Goal: Check status: Check status

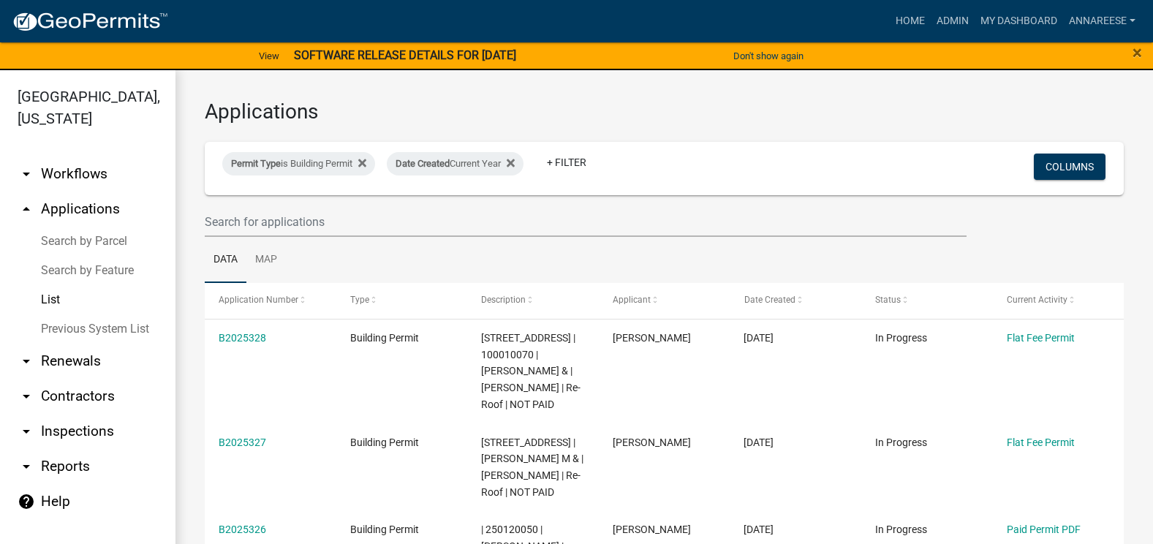
select select "3: 100"
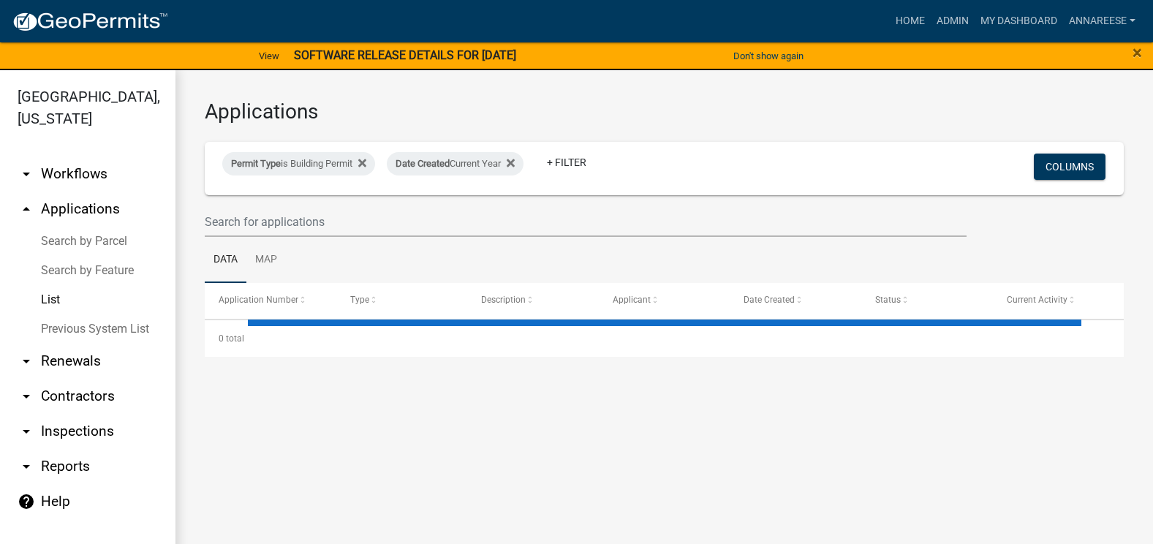
select select "3: 100"
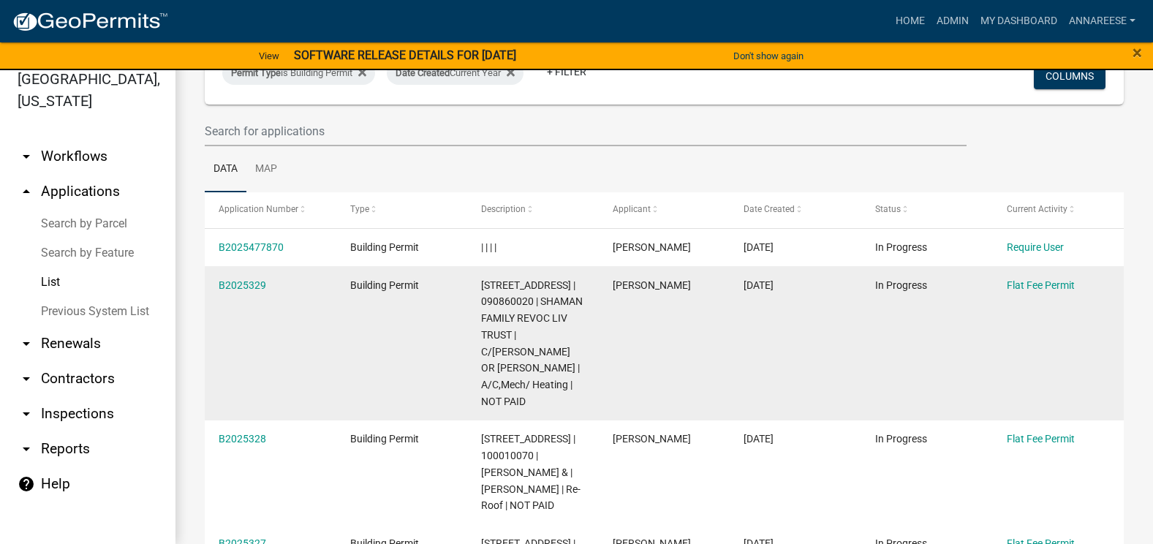
scroll to position [365, 0]
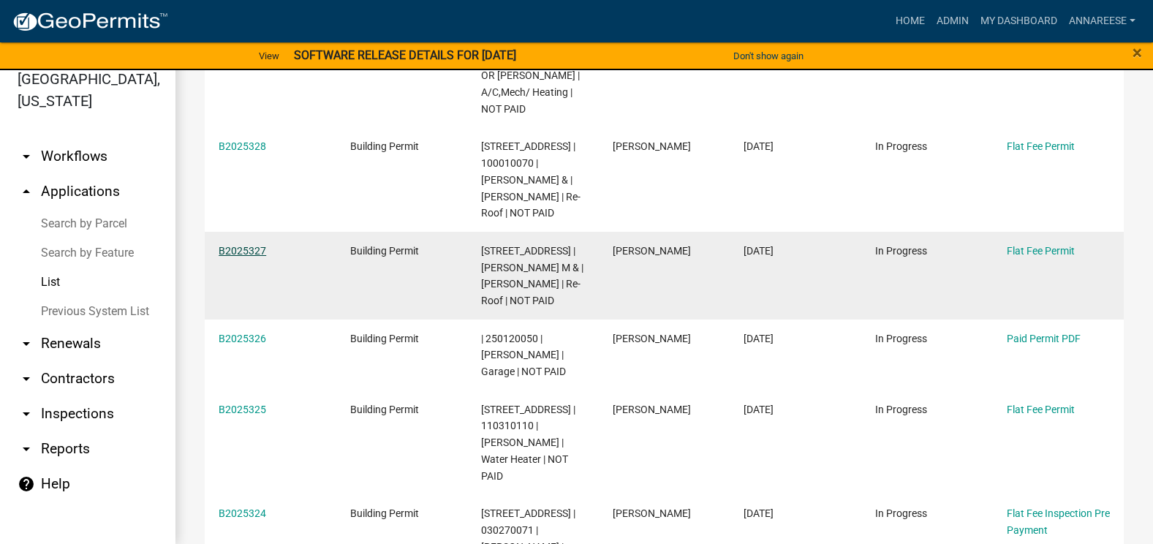
click at [262, 245] on link "B2025327" at bounding box center [243, 251] width 48 height 12
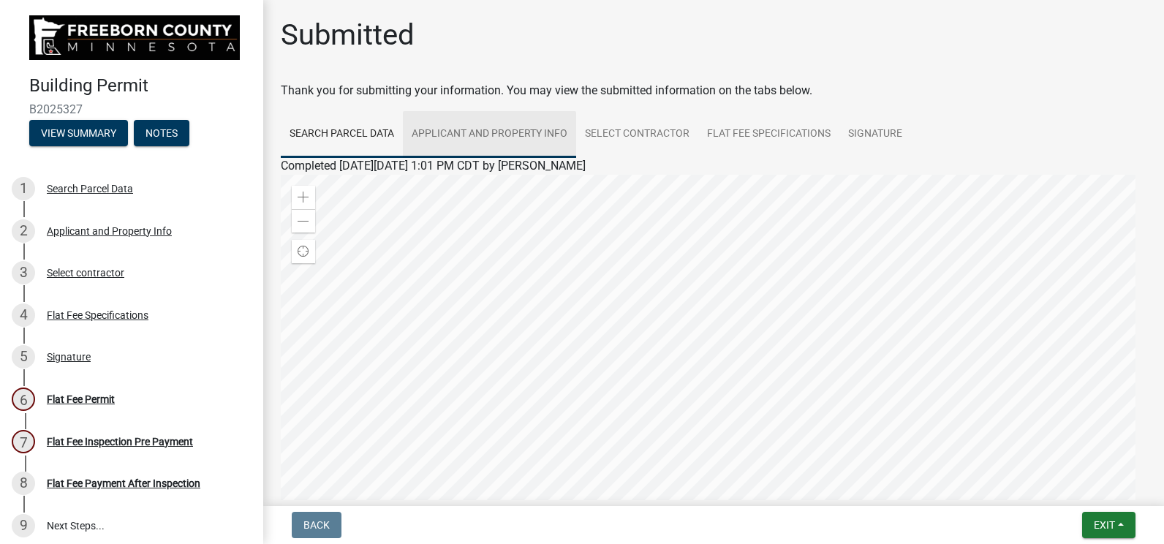
click at [515, 126] on link "Applicant and Property Info" at bounding box center [489, 134] width 173 height 47
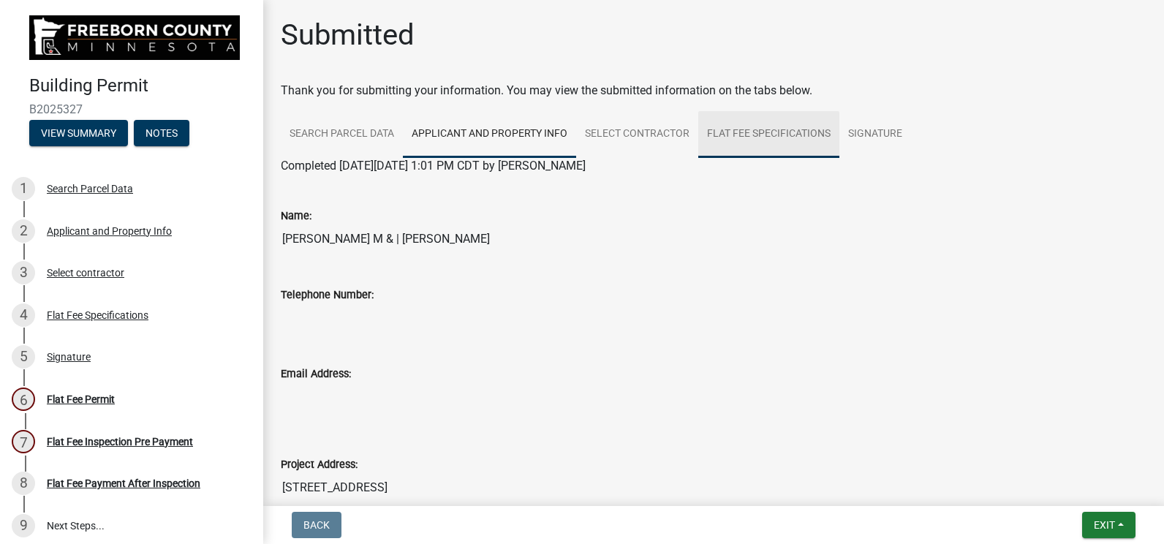
click at [750, 143] on link "Flat Fee Specifications" at bounding box center [768, 134] width 141 height 47
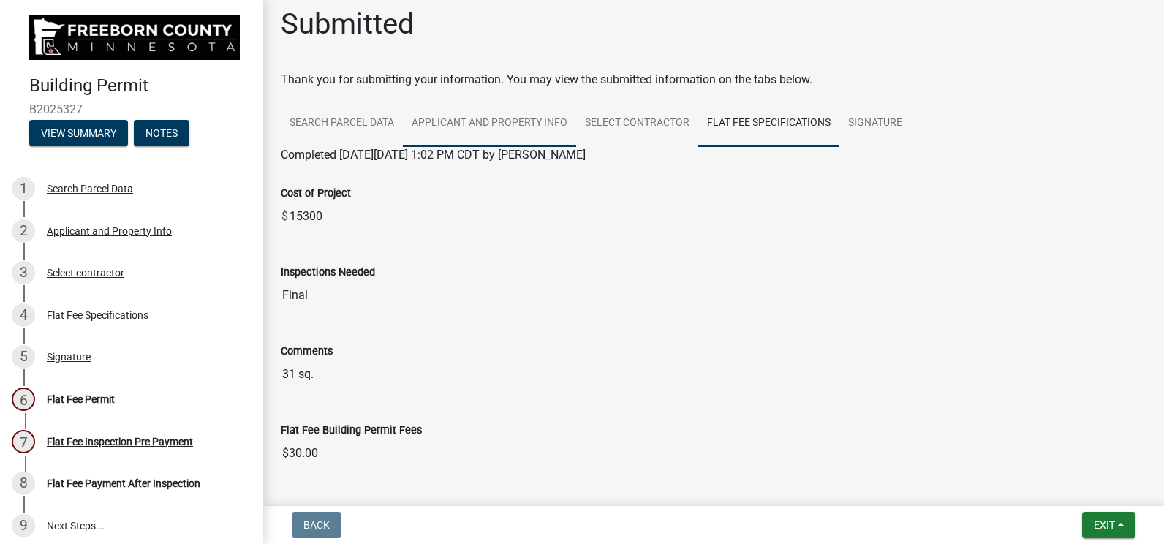
scroll to position [10, 0]
click at [443, 110] on link "Applicant and Property Info" at bounding box center [489, 125] width 173 height 47
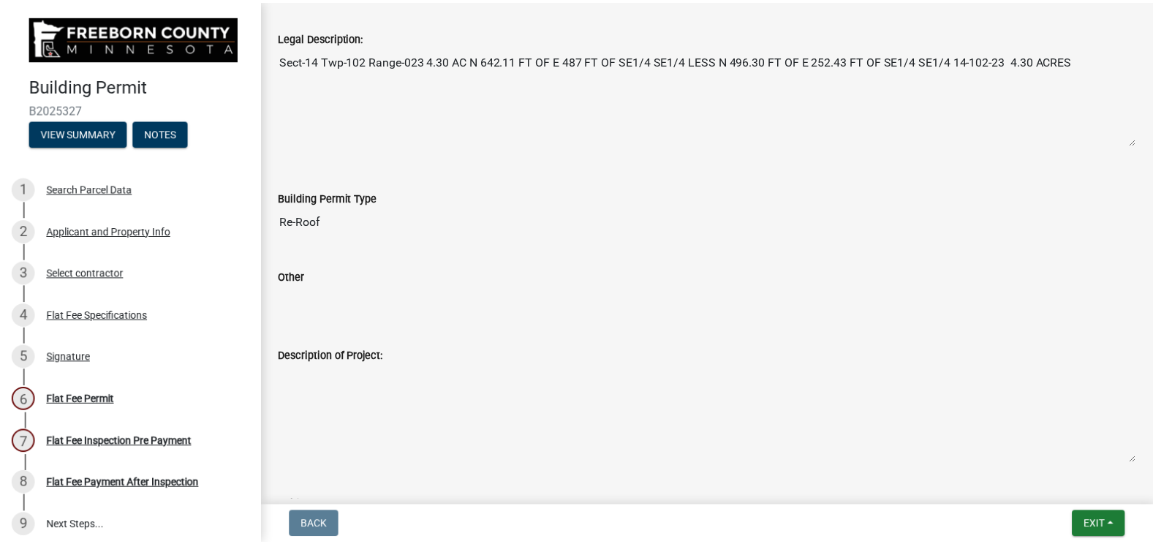
scroll to position [365, 0]
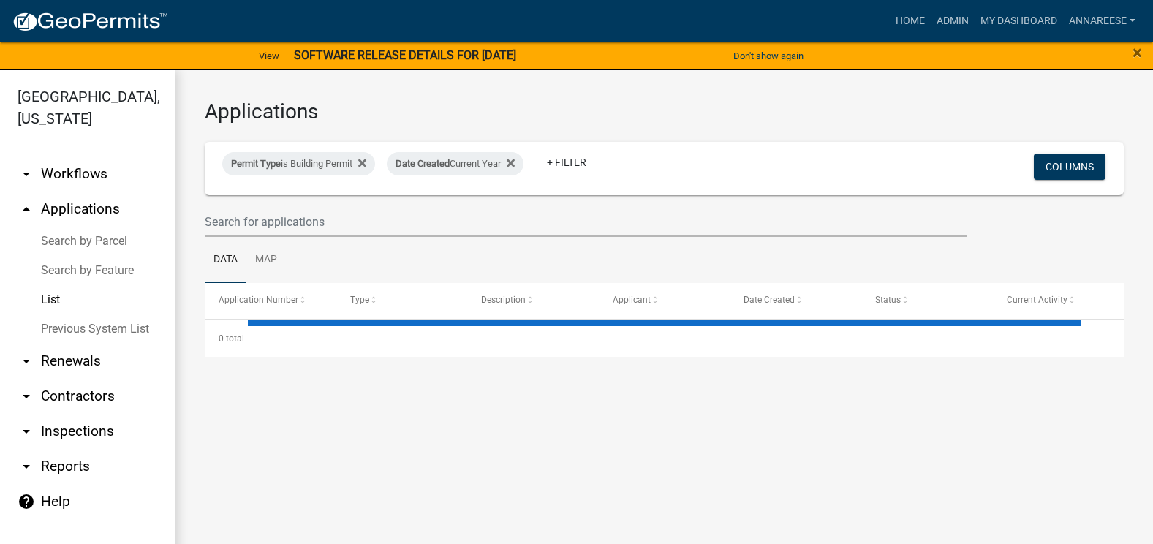
select select "3: 100"
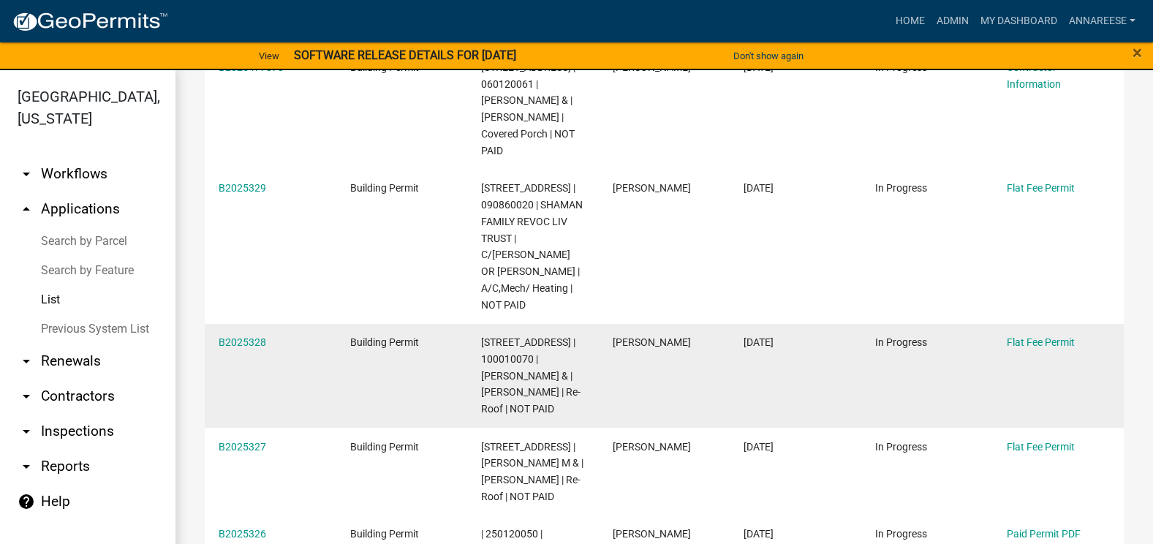
scroll to position [292, 0]
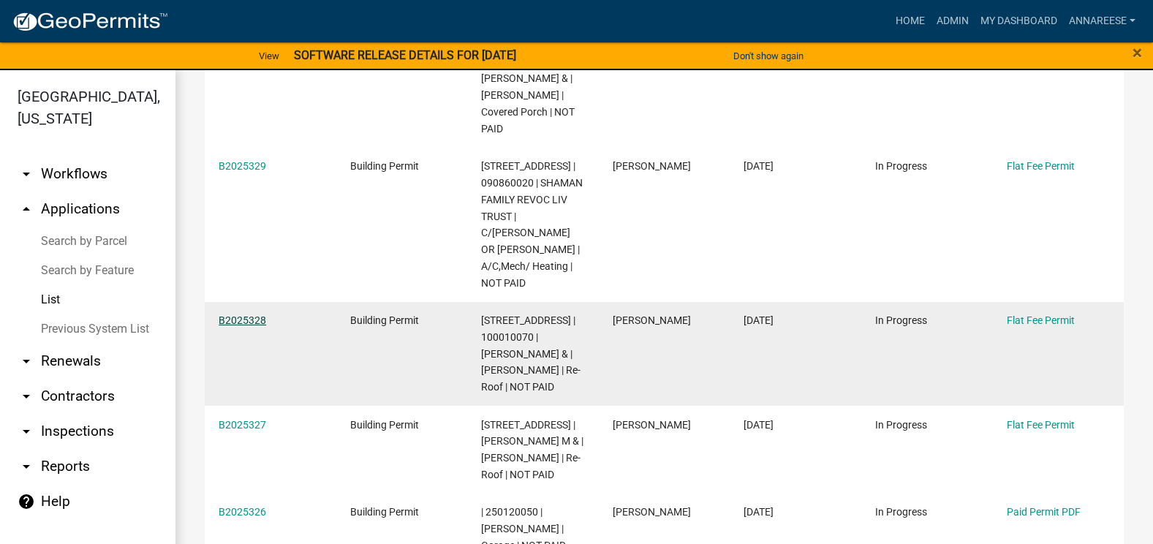
click at [254, 314] on link "B2025328" at bounding box center [243, 320] width 48 height 12
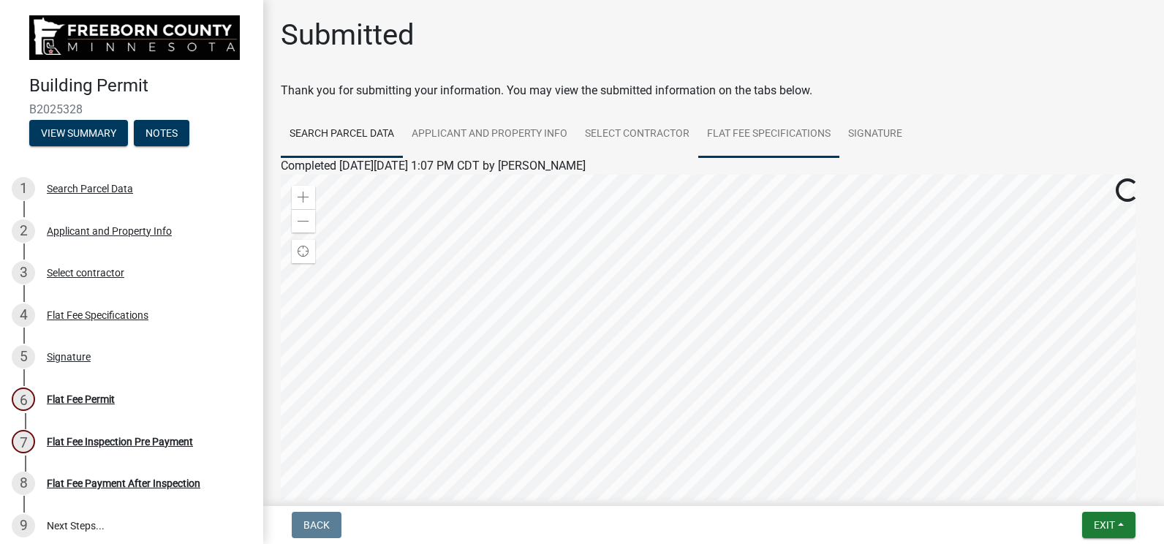
click at [754, 129] on link "Flat Fee Specifications" at bounding box center [768, 134] width 141 height 47
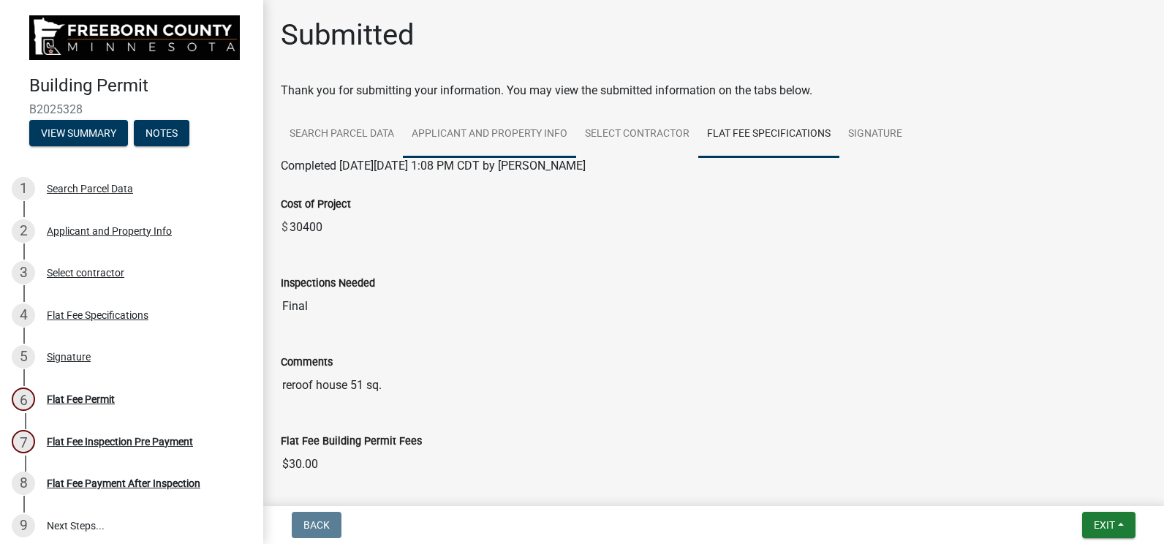
click at [465, 135] on link "Applicant and Property Info" at bounding box center [489, 134] width 173 height 47
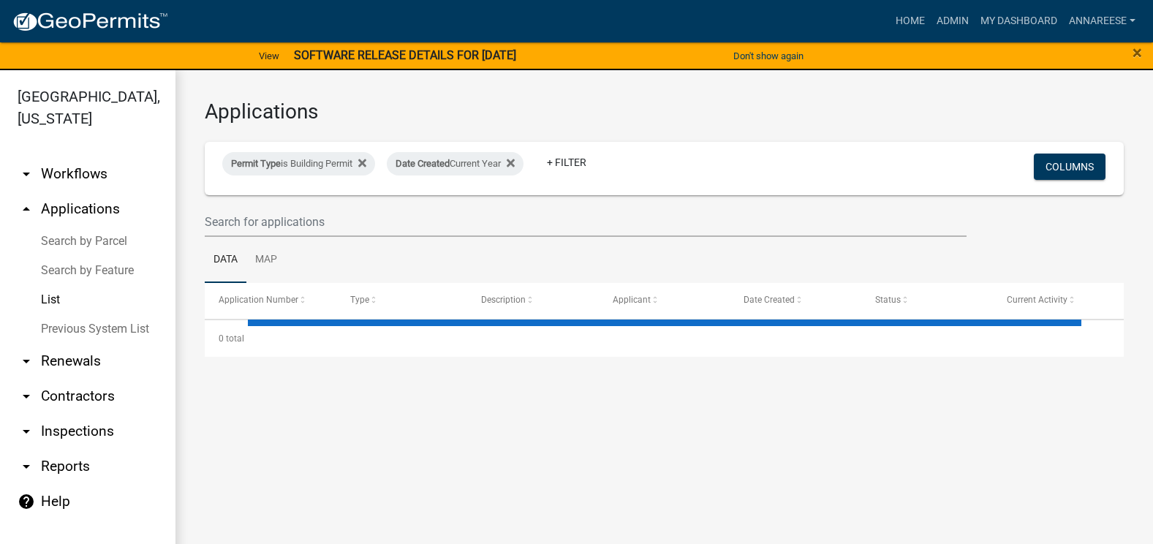
select select "3: 100"
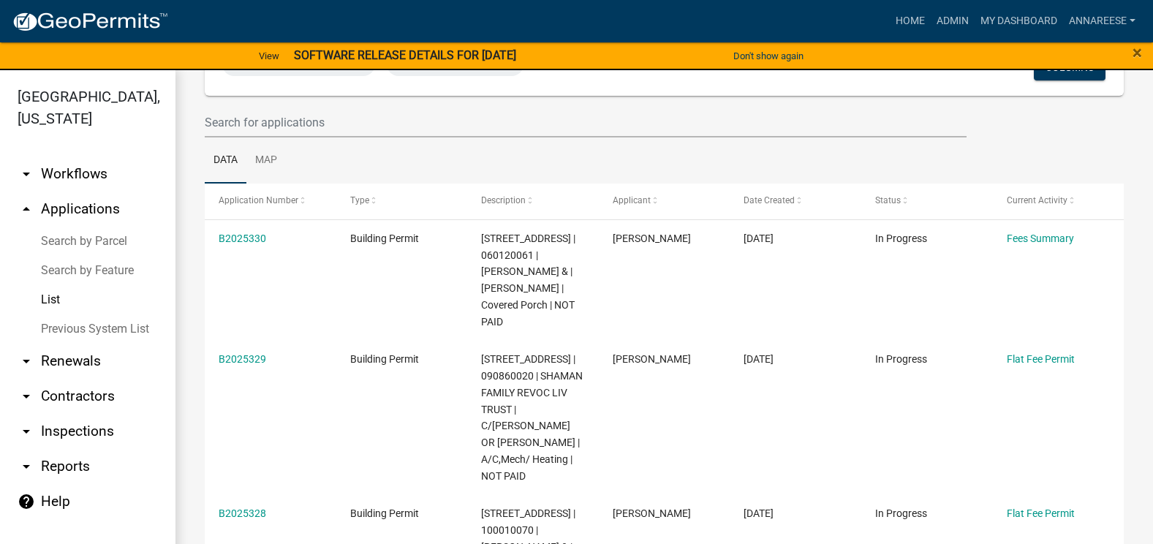
scroll to position [146, 0]
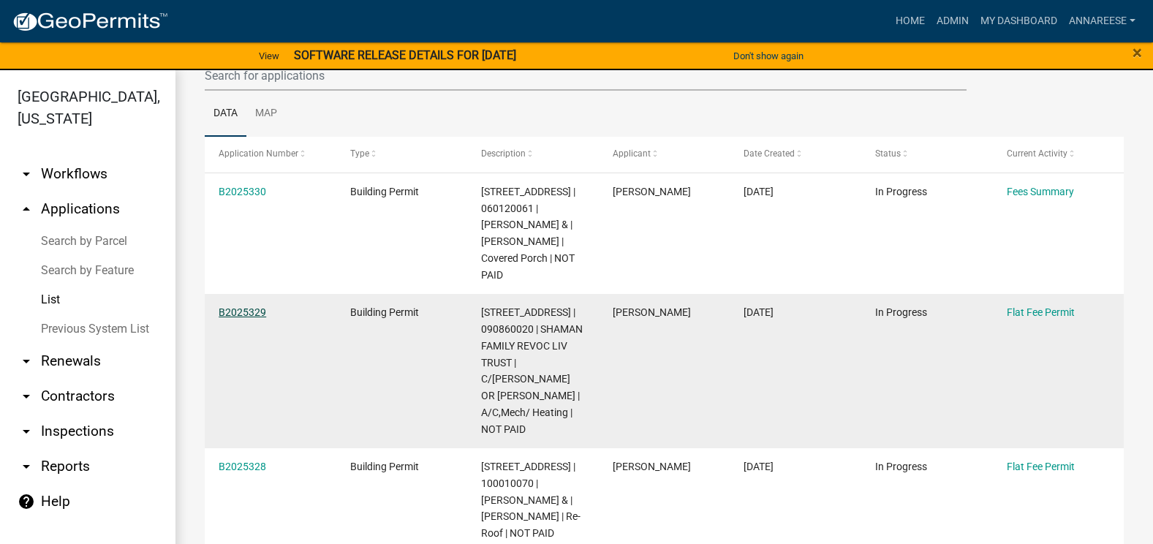
click at [245, 306] on link "B2025329" at bounding box center [243, 312] width 48 height 12
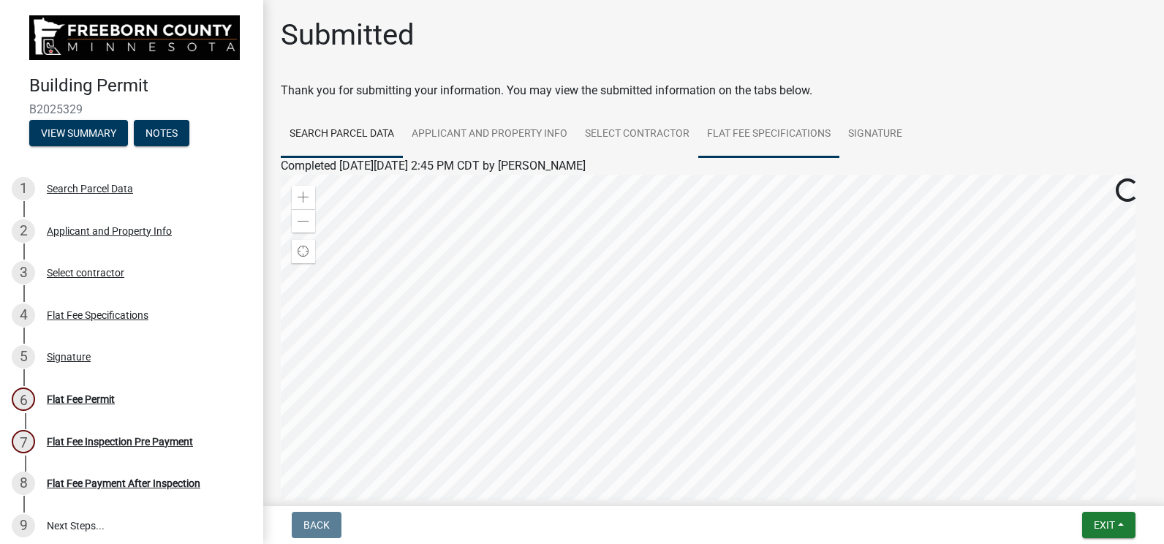
click at [731, 146] on link "Flat Fee Specifications" at bounding box center [768, 134] width 141 height 47
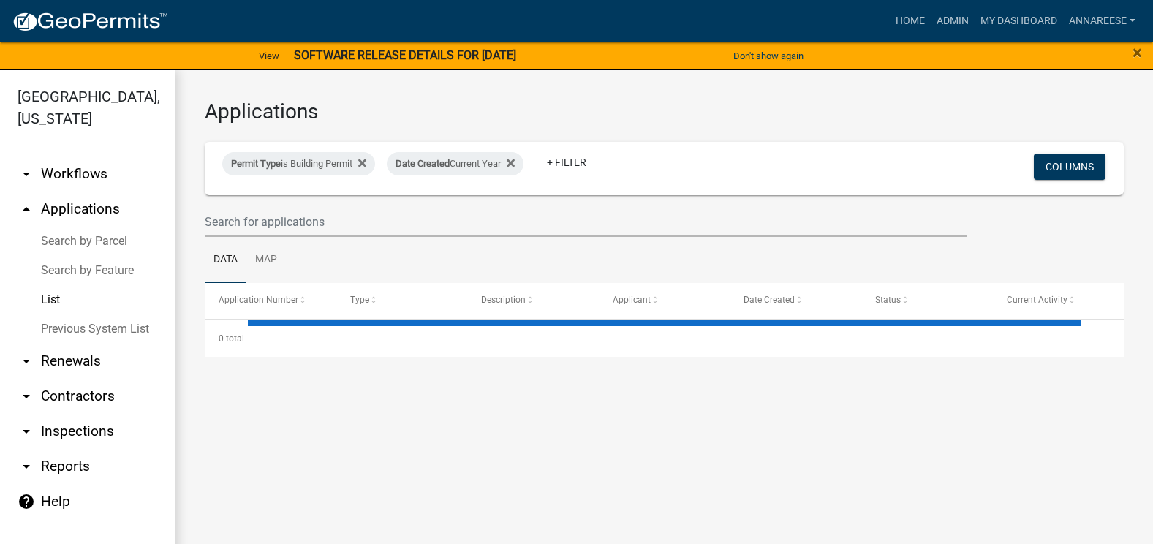
select select "3: 100"
